Goal: Find specific page/section: Find specific page/section

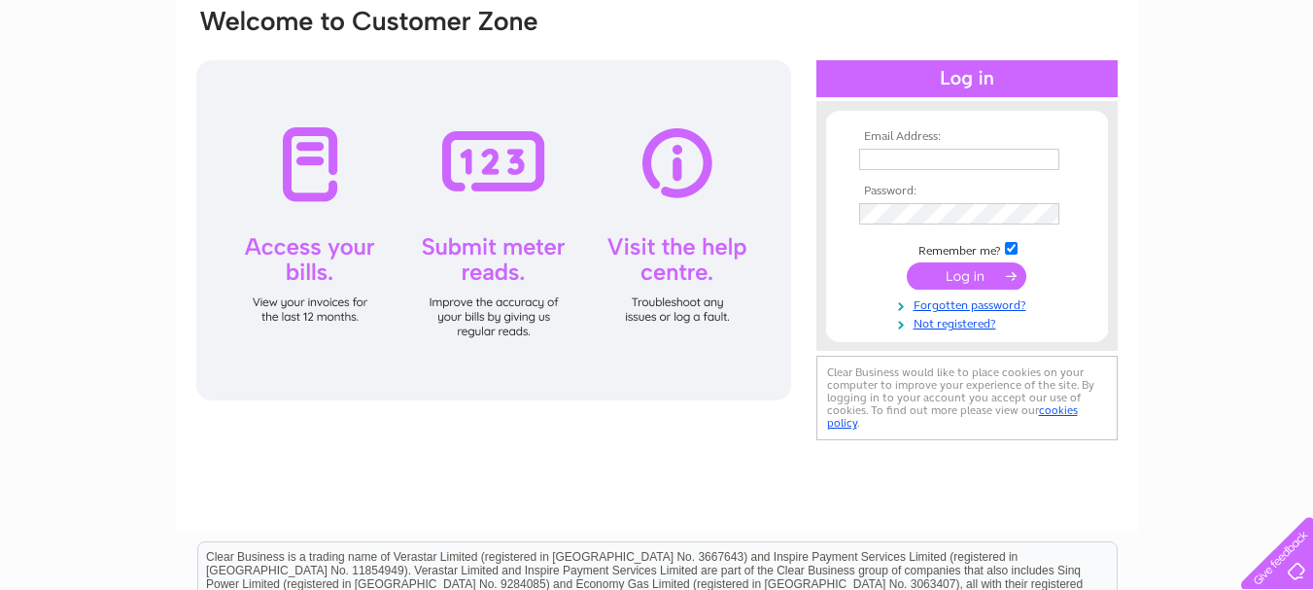
scroll to position [159, 0]
type input "[EMAIL_ADDRESS][DOMAIN_NAME]"
click at [944, 273] on input "submit" at bounding box center [967, 274] width 120 height 27
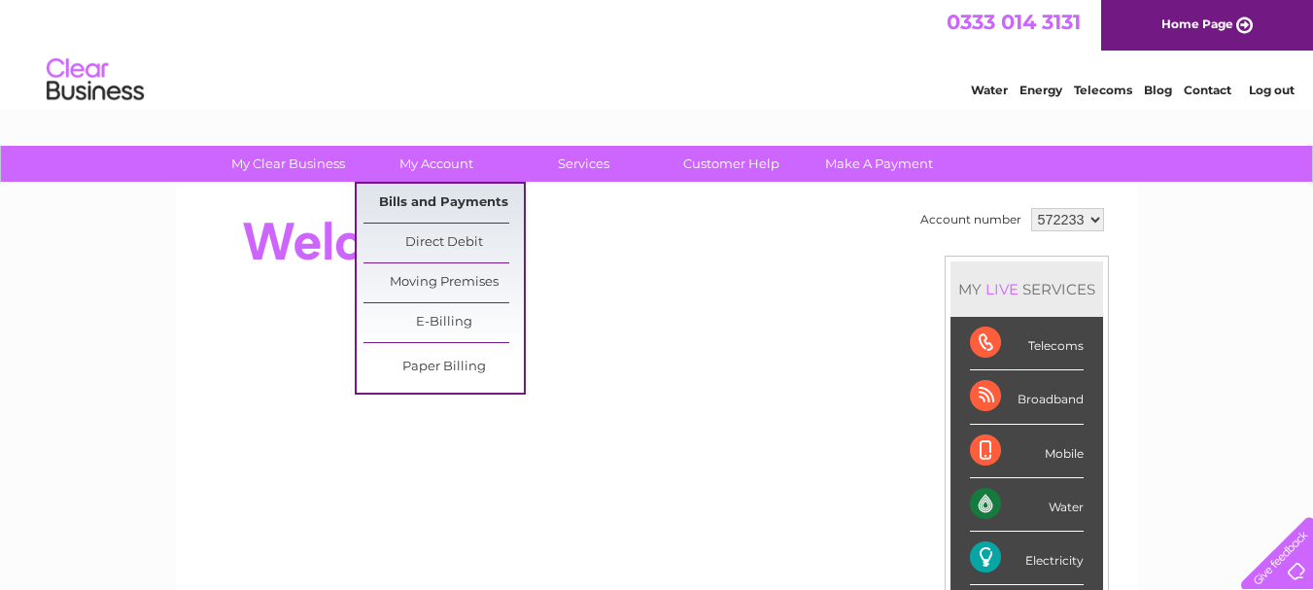
click at [453, 200] on link "Bills and Payments" at bounding box center [444, 203] width 160 height 39
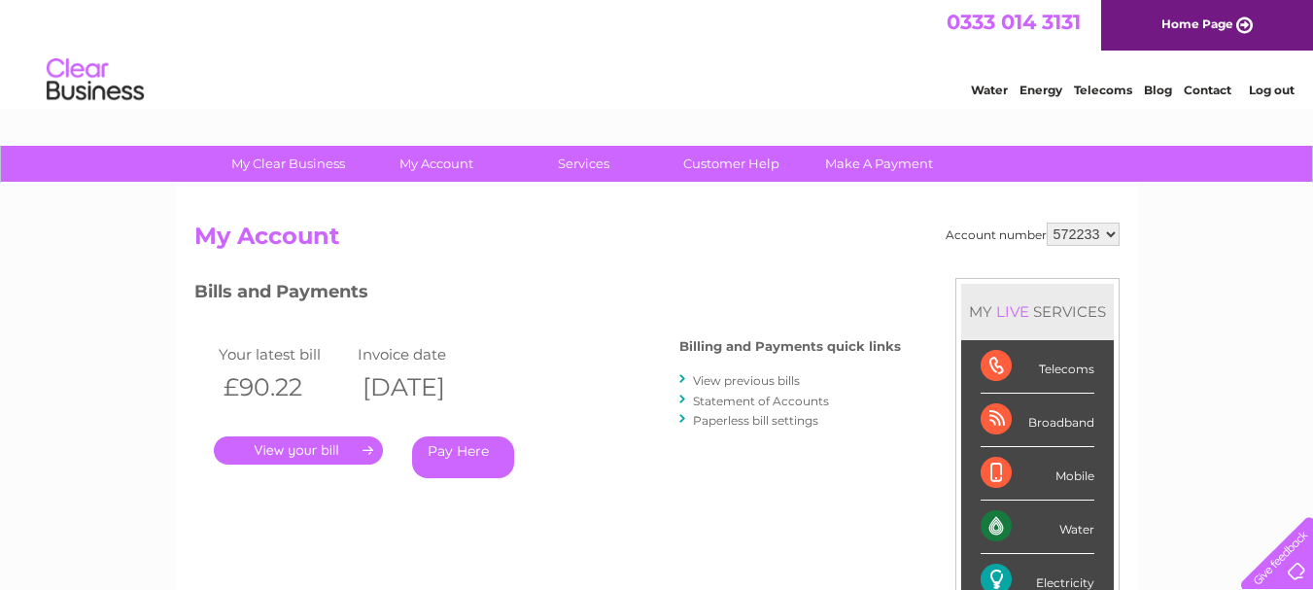
click at [331, 447] on link "." at bounding box center [298, 450] width 169 height 28
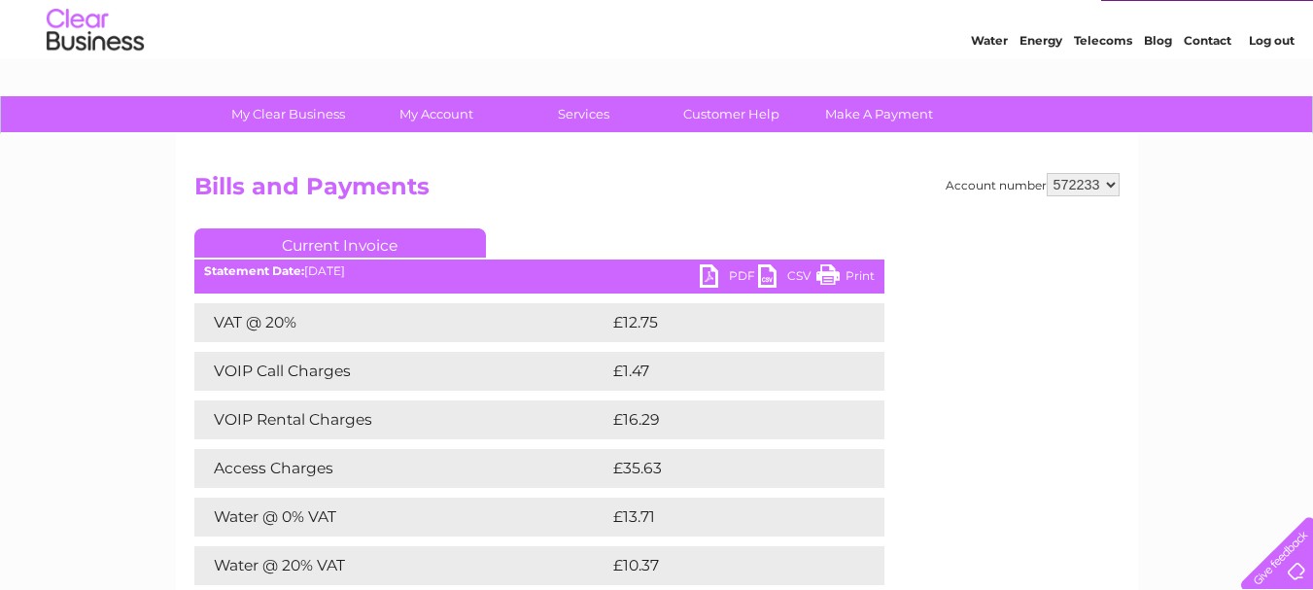
scroll to position [49, 0]
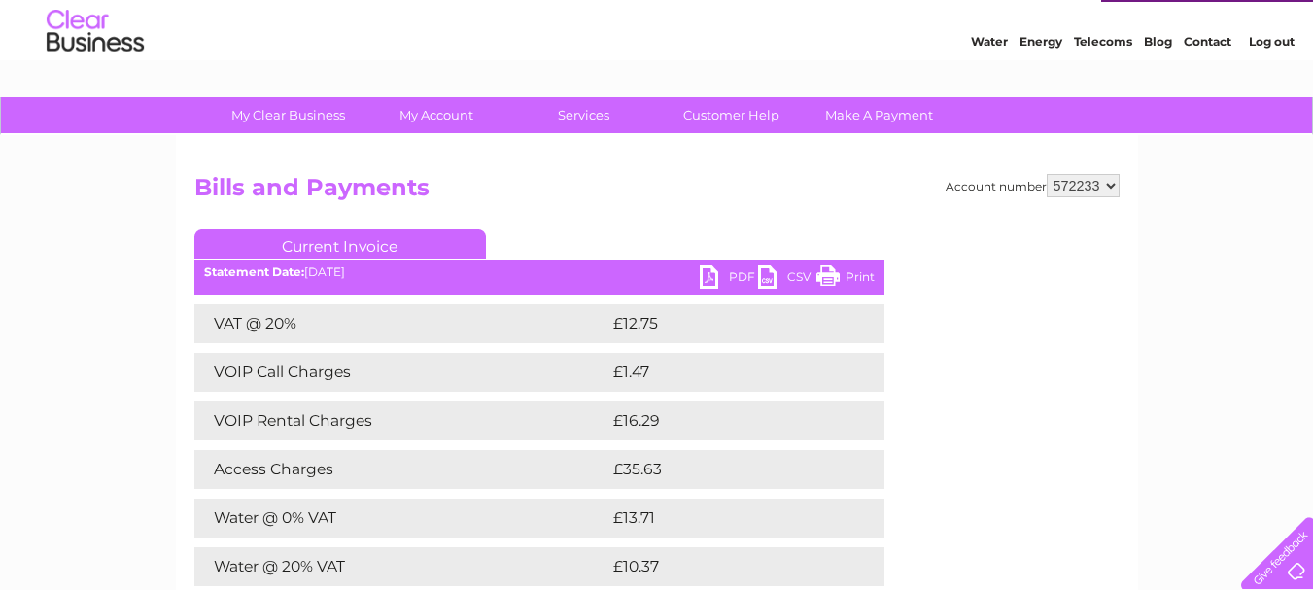
click at [855, 281] on link "Print" at bounding box center [846, 279] width 58 height 28
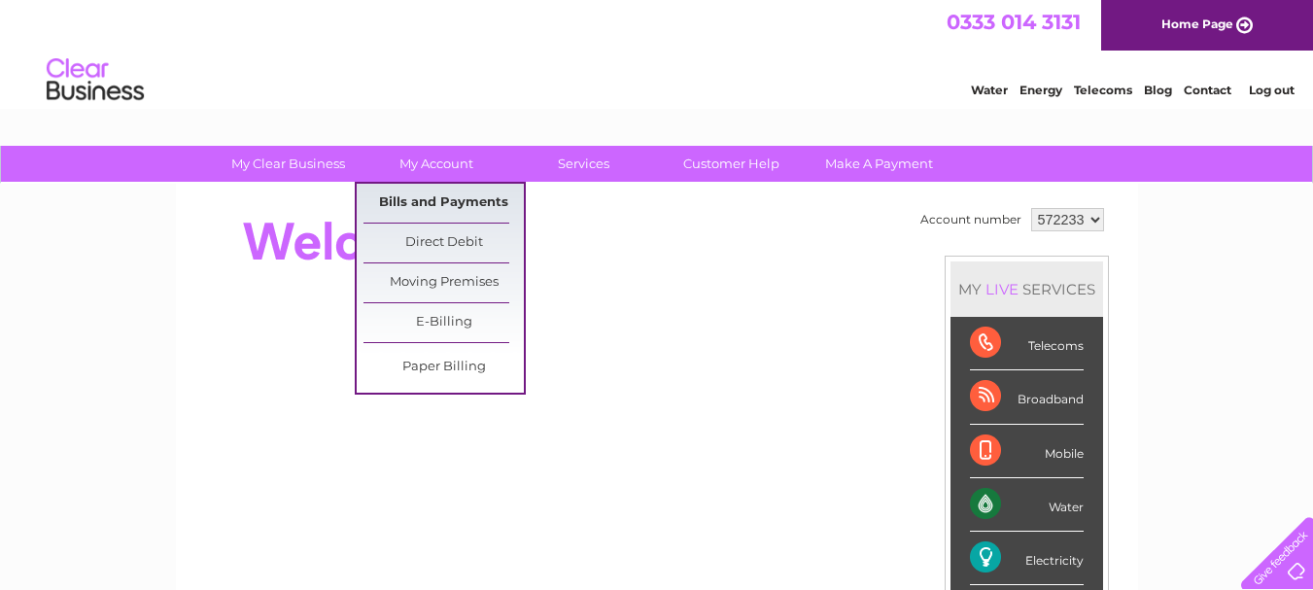
click at [447, 211] on link "Bills and Payments" at bounding box center [444, 203] width 160 height 39
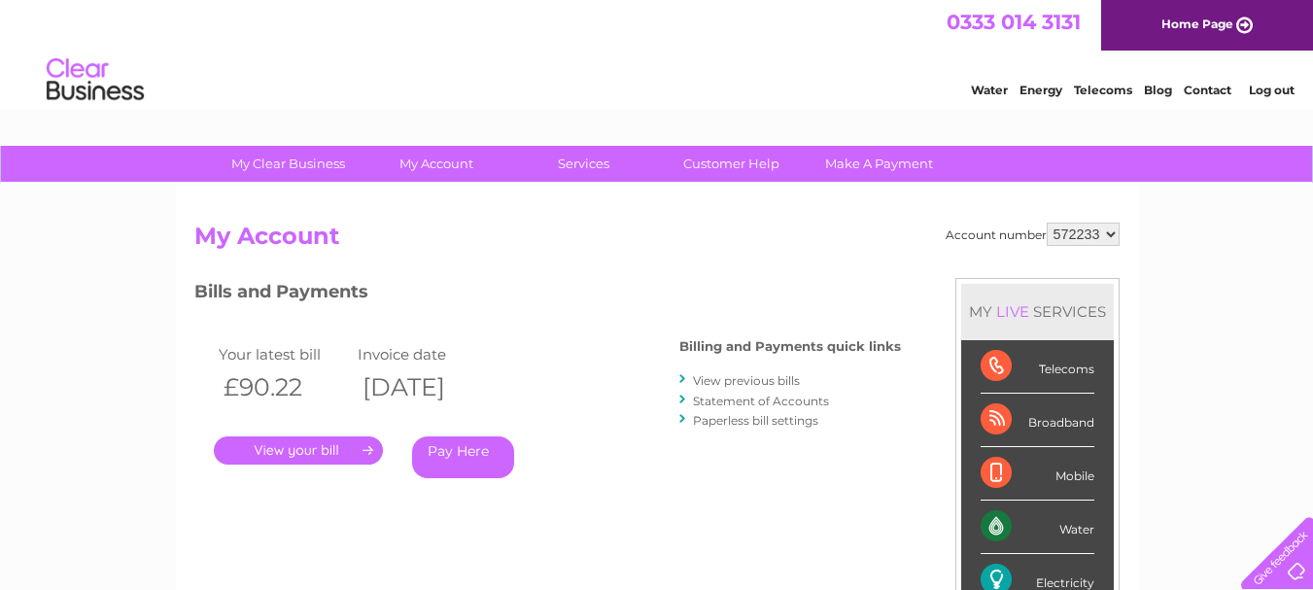
click at [717, 379] on link "View previous bills" at bounding box center [746, 380] width 107 height 15
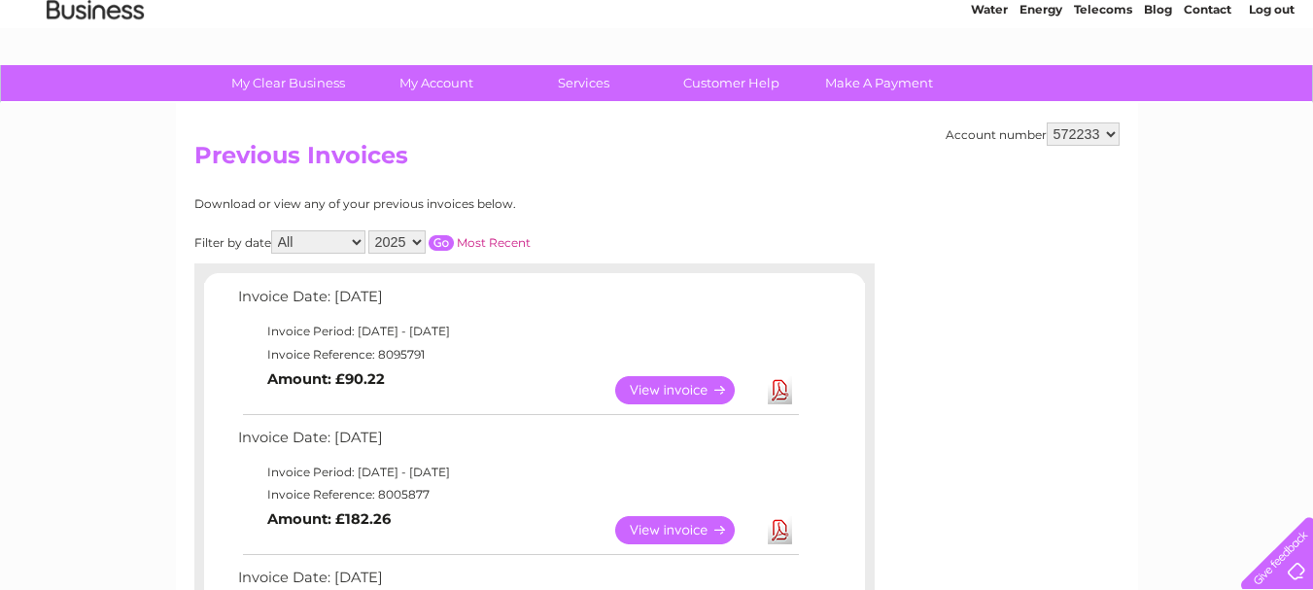
scroll to position [77, 0]
